Goal: Task Accomplishment & Management: Manage account settings

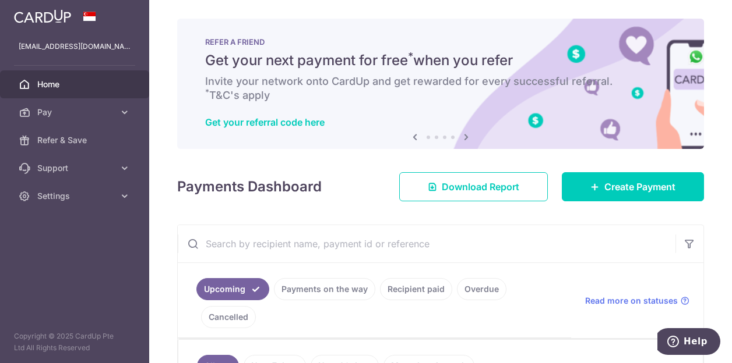
scroll to position [0, 342]
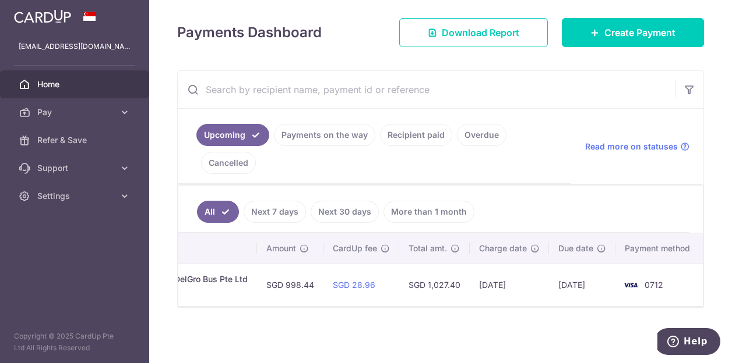
click at [588, 82] on input "text" at bounding box center [426, 89] width 497 height 37
